Goal: Check status: Check status

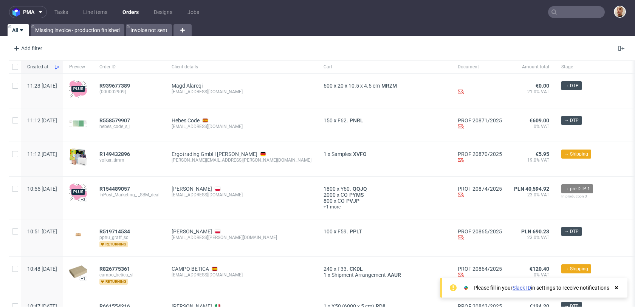
click at [564, 14] on input "text" at bounding box center [576, 12] width 57 height 12
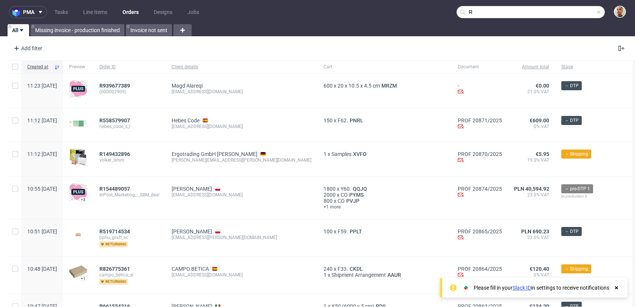
paste input "15270502"
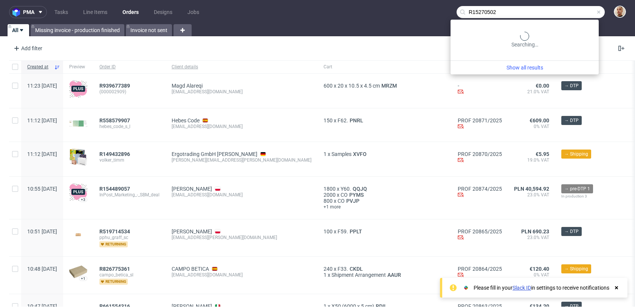
type input "R15270502"
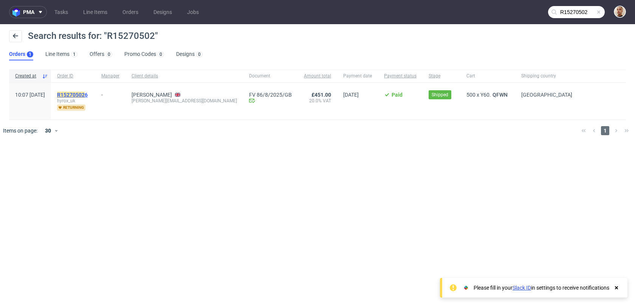
click at [85, 94] on mark "R15270502" at bounding box center [71, 95] width 28 height 6
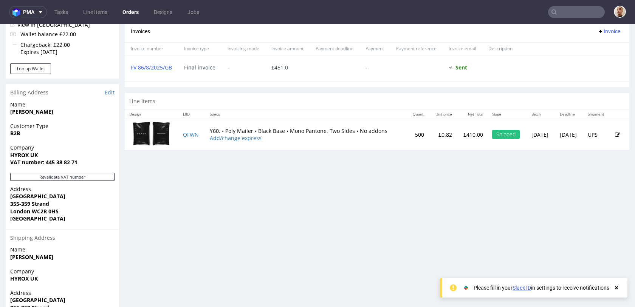
scroll to position [359, 0]
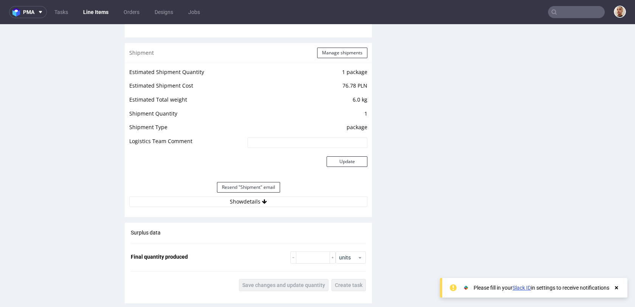
scroll to position [791, 0]
click at [293, 189] on div "Resend "Shipment" email" at bounding box center [248, 186] width 238 height 18
click at [292, 193] on div "Resend "Shipment" email" at bounding box center [248, 186] width 238 height 18
click at [291, 196] on button "Show details" at bounding box center [248, 200] width 238 height 11
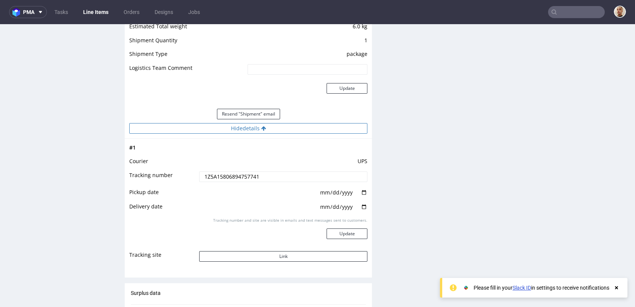
scroll to position [867, 0]
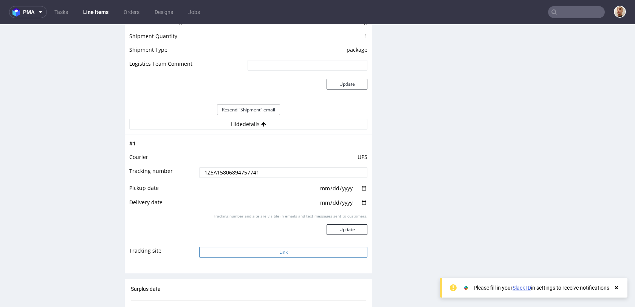
click at [264, 251] on button "Link" at bounding box center [283, 252] width 168 height 11
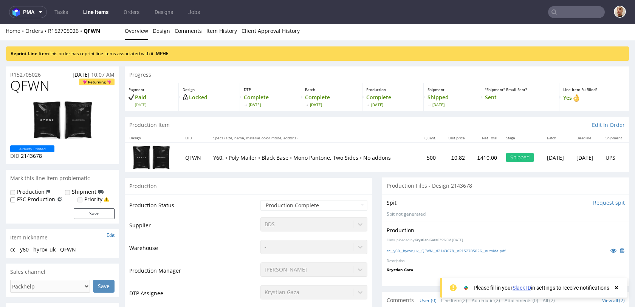
scroll to position [0, 0]
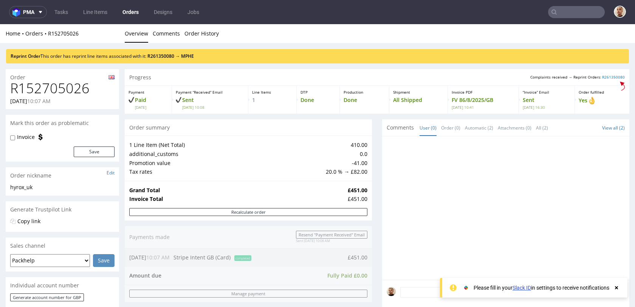
click at [75, 89] on h1 "R152705026" at bounding box center [62, 88] width 104 height 15
copy h1 "R152705026"
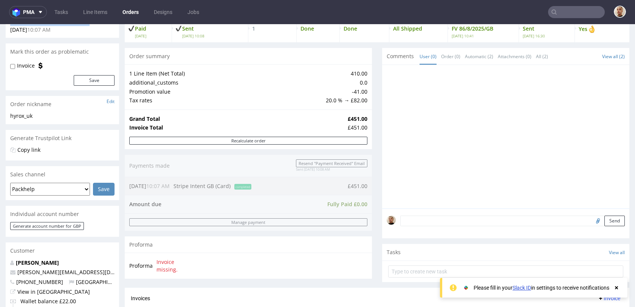
scroll to position [15, 0]
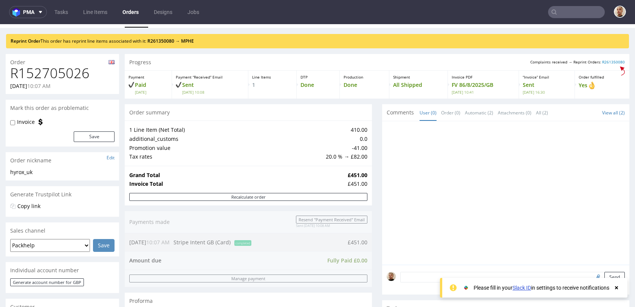
click at [296, 88] on div "Line Items 1" at bounding box center [272, 85] width 48 height 28
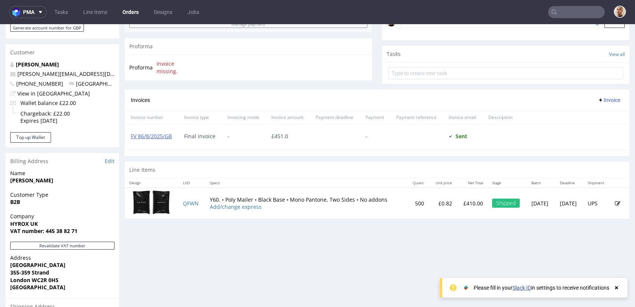
scroll to position [276, 0]
